Goal: Task Accomplishment & Management: Use online tool/utility

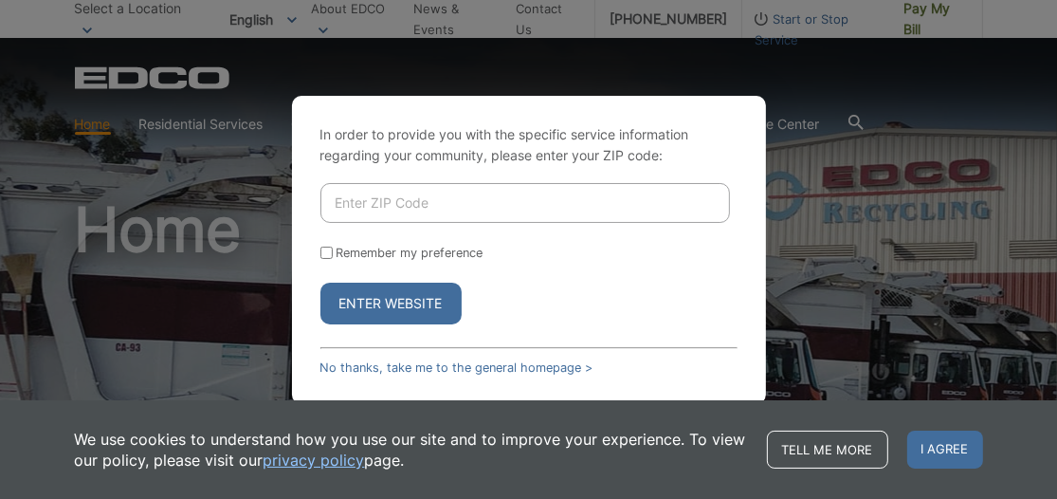
click at [348, 223] on input "Enter ZIP Code" at bounding box center [525, 203] width 410 height 40
type input "92028"
click at [409, 302] on button "Enter Website" at bounding box center [390, 304] width 141 height 42
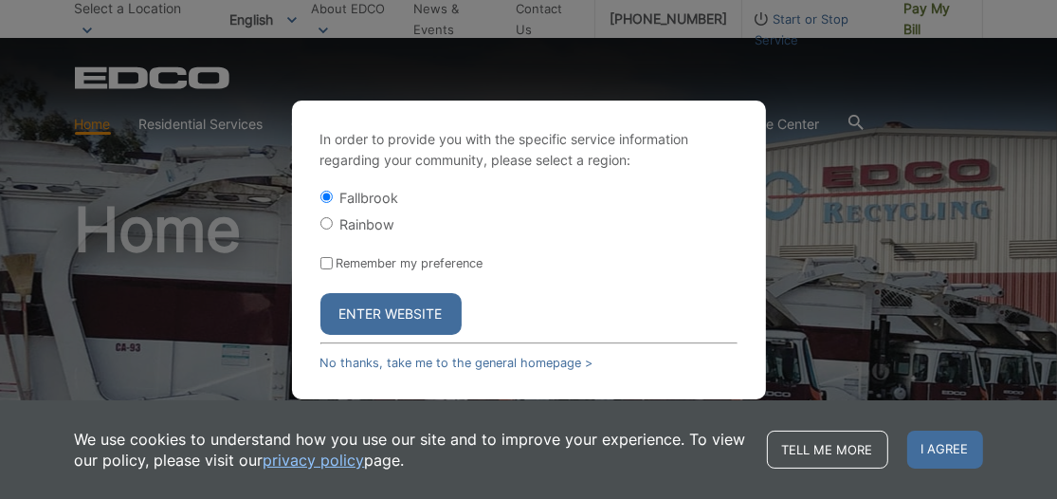
click at [390, 304] on button "Enter Website" at bounding box center [390, 314] width 141 height 42
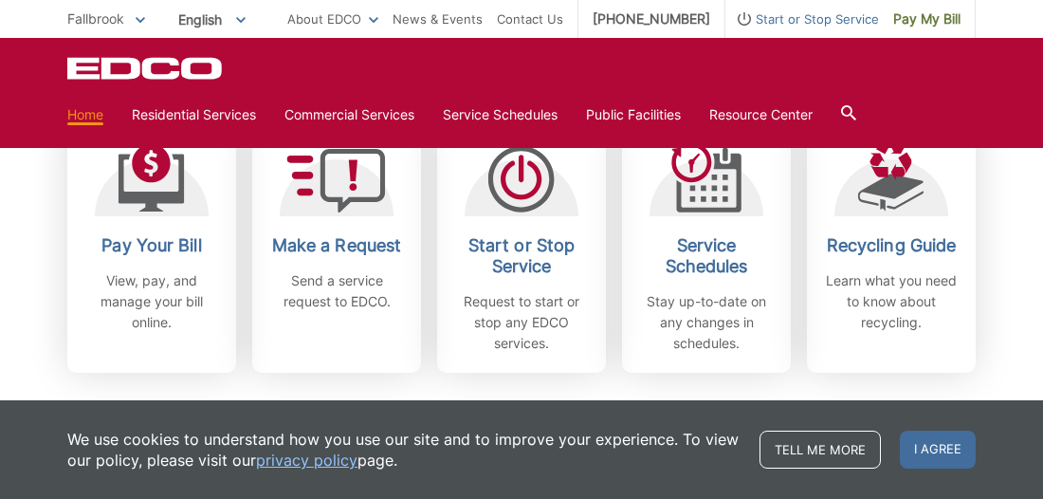
scroll to position [580, 0]
click at [165, 283] on p "View, pay, and manage your bill online." at bounding box center [152, 301] width 140 height 63
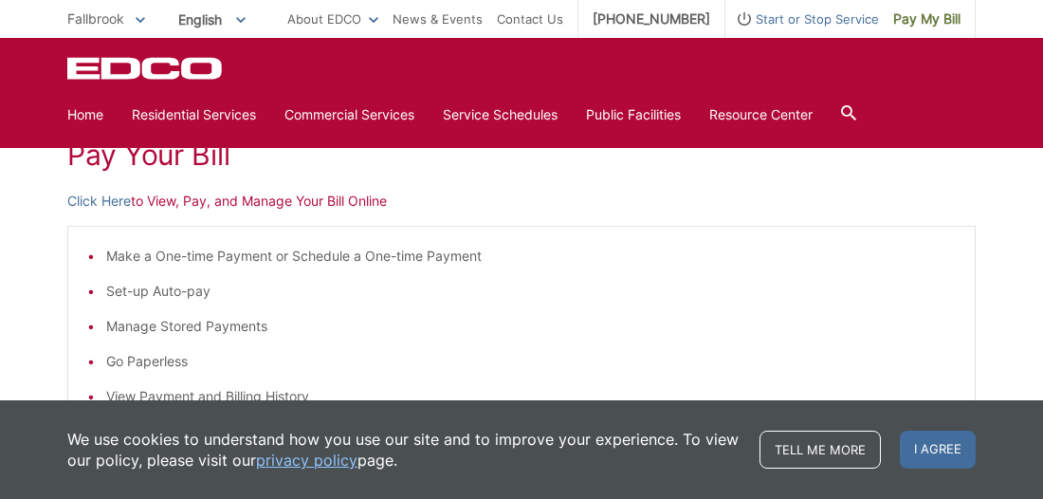
scroll to position [288, 0]
click at [270, 256] on li "Make a One-time Payment or Schedule a One-time Payment" at bounding box center [531, 257] width 850 height 21
click at [105, 207] on link "Click Here" at bounding box center [99, 202] width 64 height 21
